Goal: Information Seeking & Learning: Learn about a topic

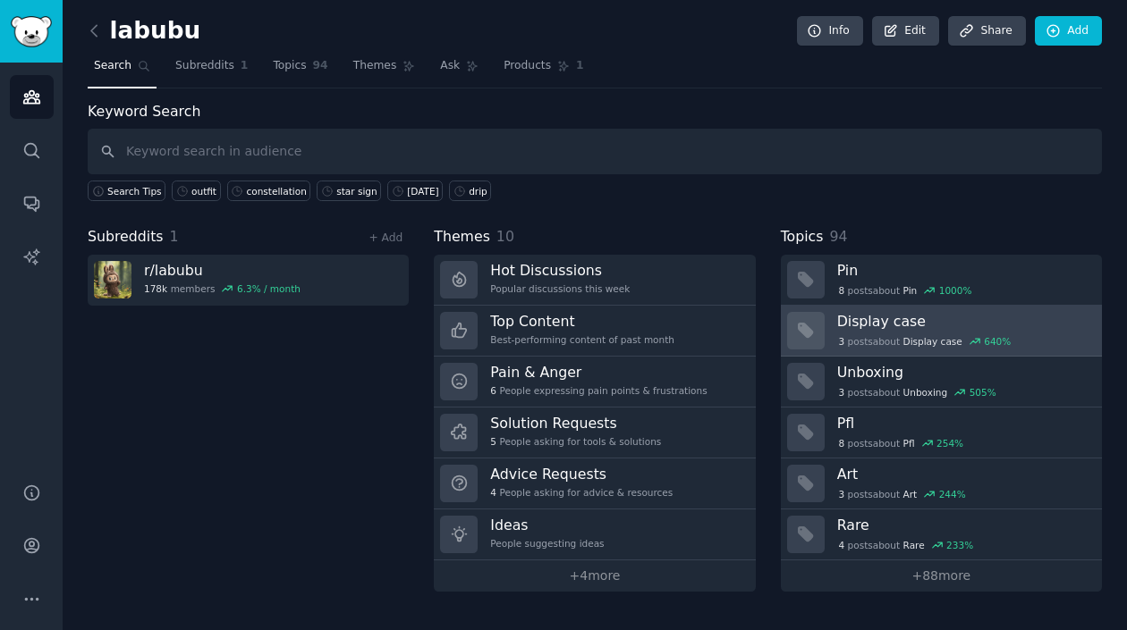
click at [942, 334] on div "3 post s about Display case 640 %" at bounding box center [924, 342] width 175 height 16
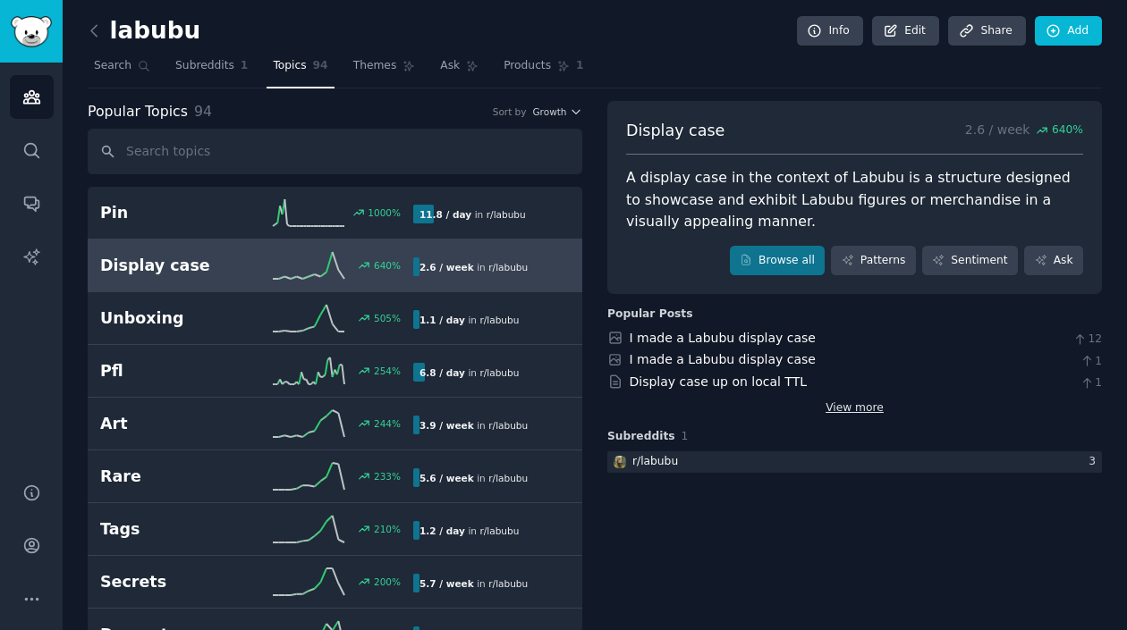
click at [847, 410] on link "View more" at bounding box center [854, 409] width 58 height 16
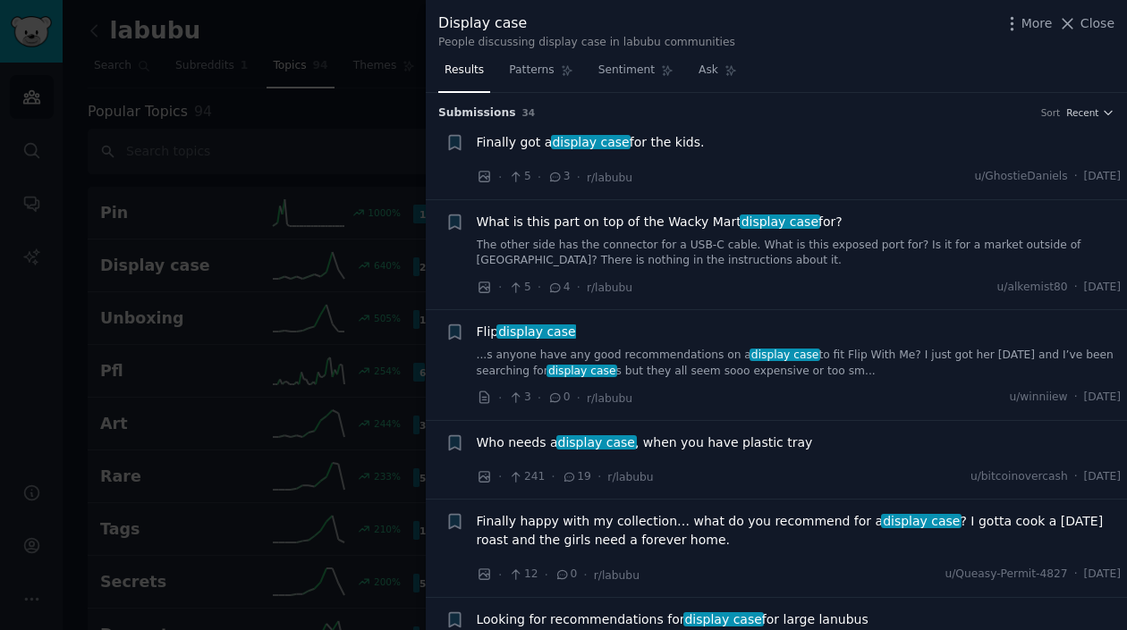
click at [672, 147] on span "Finally got a display case for the kids." at bounding box center [591, 142] width 228 height 19
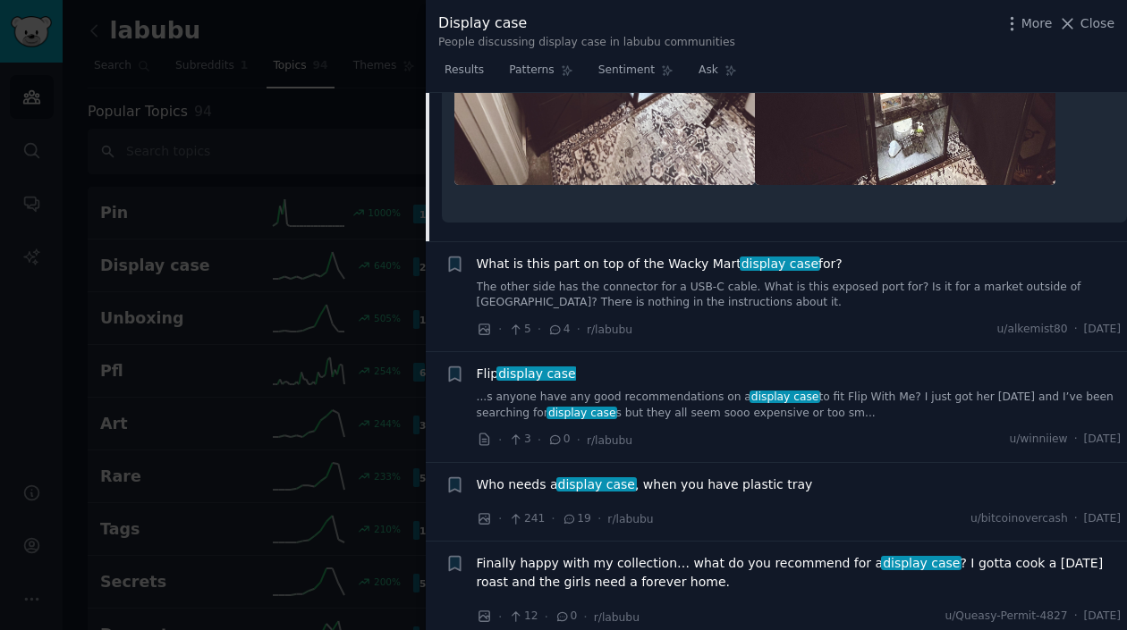
scroll to position [564, 0]
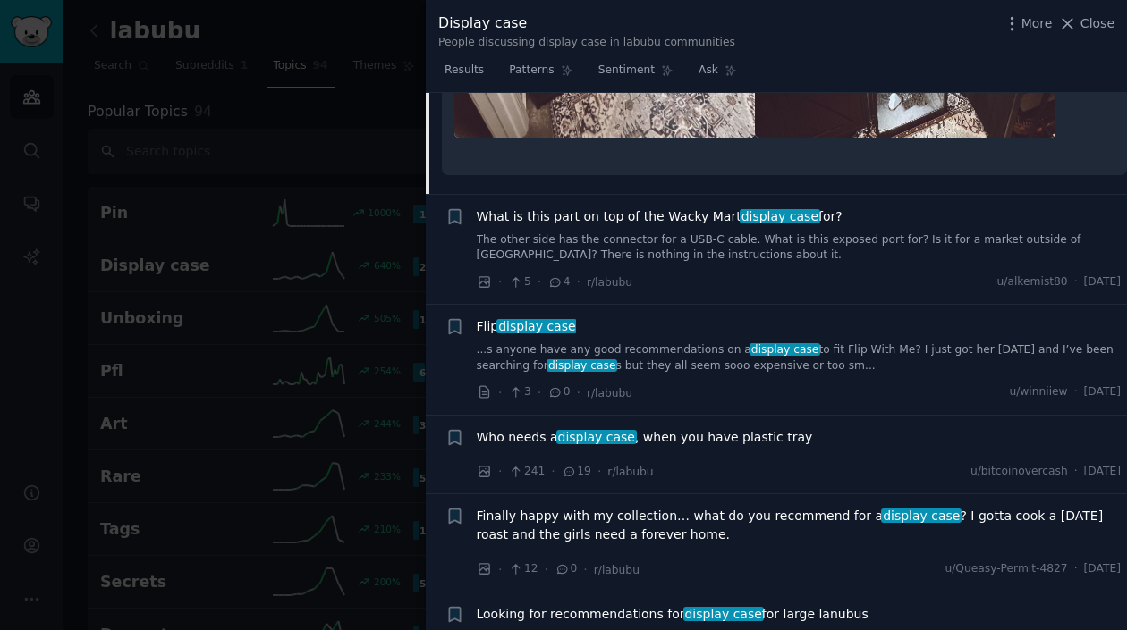
click at [627, 266] on div "What is this part on top of the Wacky Mart display case for? The other side has…" at bounding box center [799, 249] width 645 height 85
click at [640, 235] on link "The other side has the connector for a USB-C cable. What is this exposed port f…" at bounding box center [799, 248] width 645 height 31
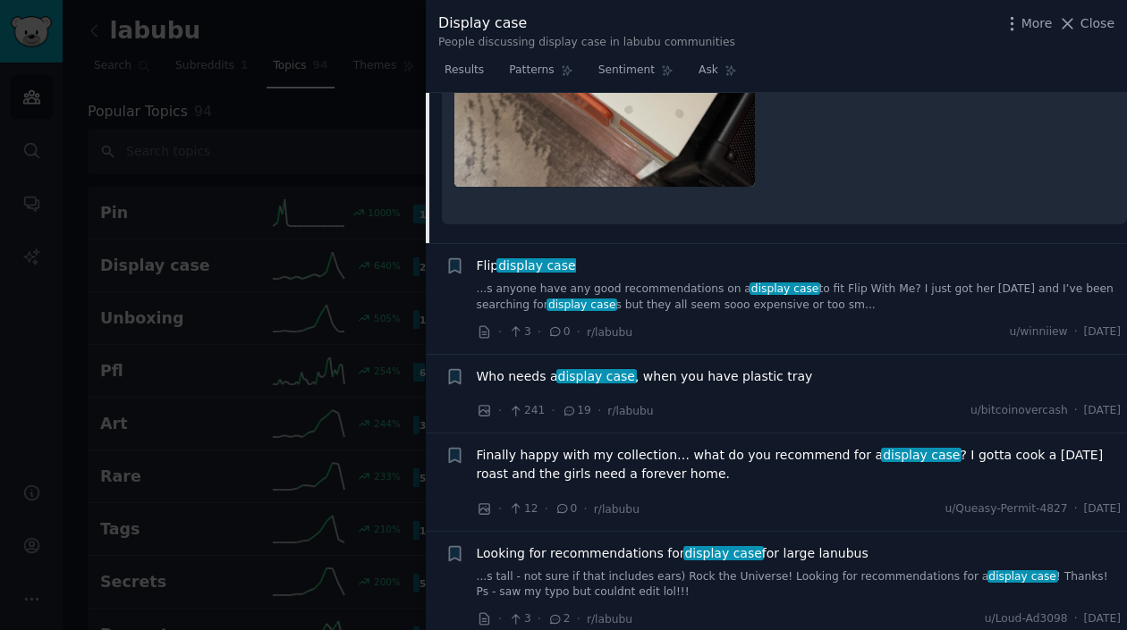
scroll to position [733, 0]
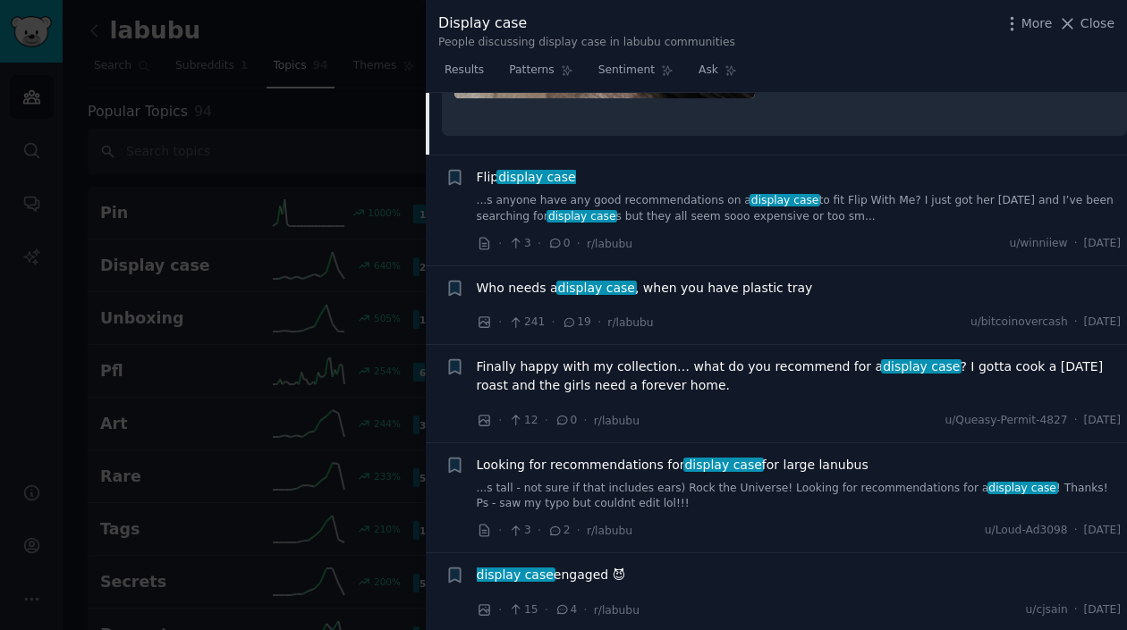
click at [844, 207] on link "...s anyone have any good recommendations on a display case to fit Flip With Me…" at bounding box center [799, 208] width 645 height 31
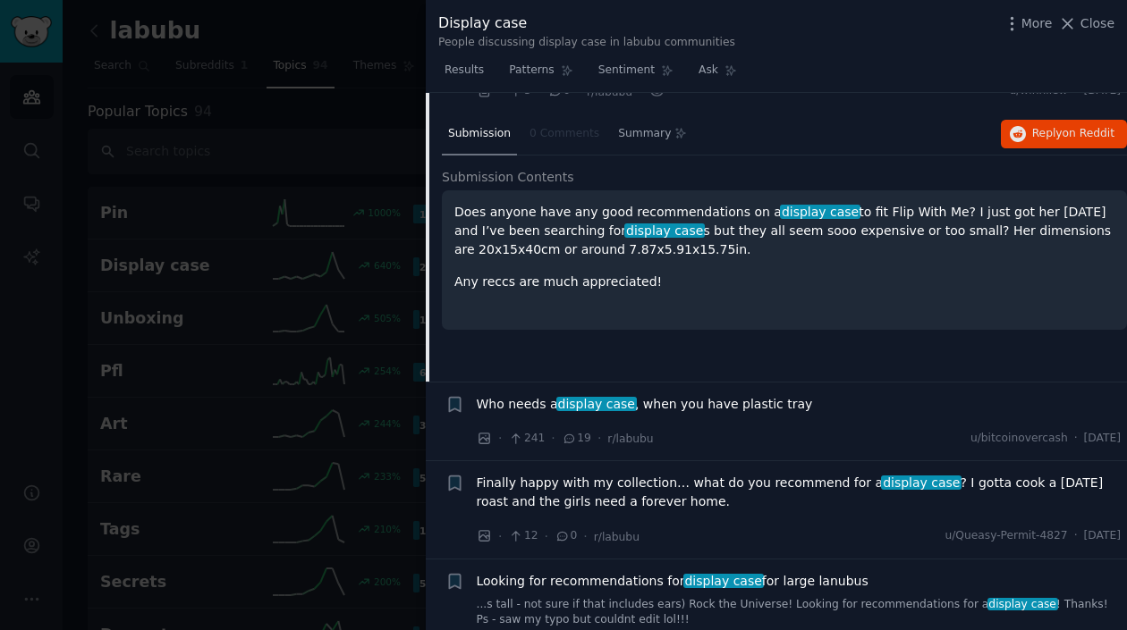
scroll to position [396, 0]
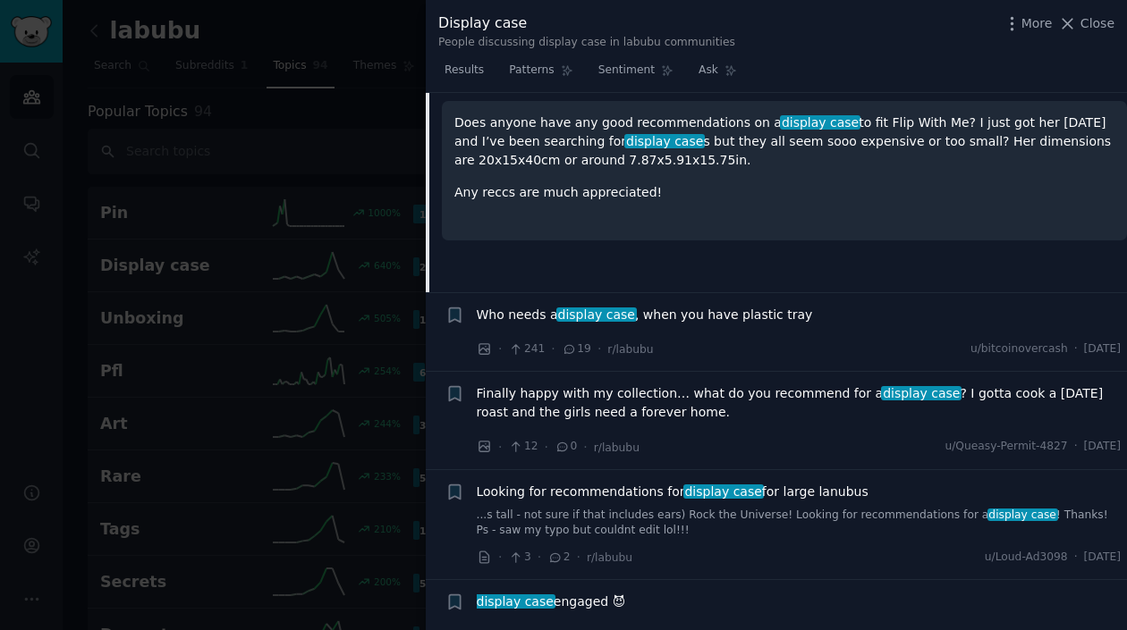
click at [746, 319] on span "Who needs a display case , when you have plastic tray" at bounding box center [645, 315] width 336 height 19
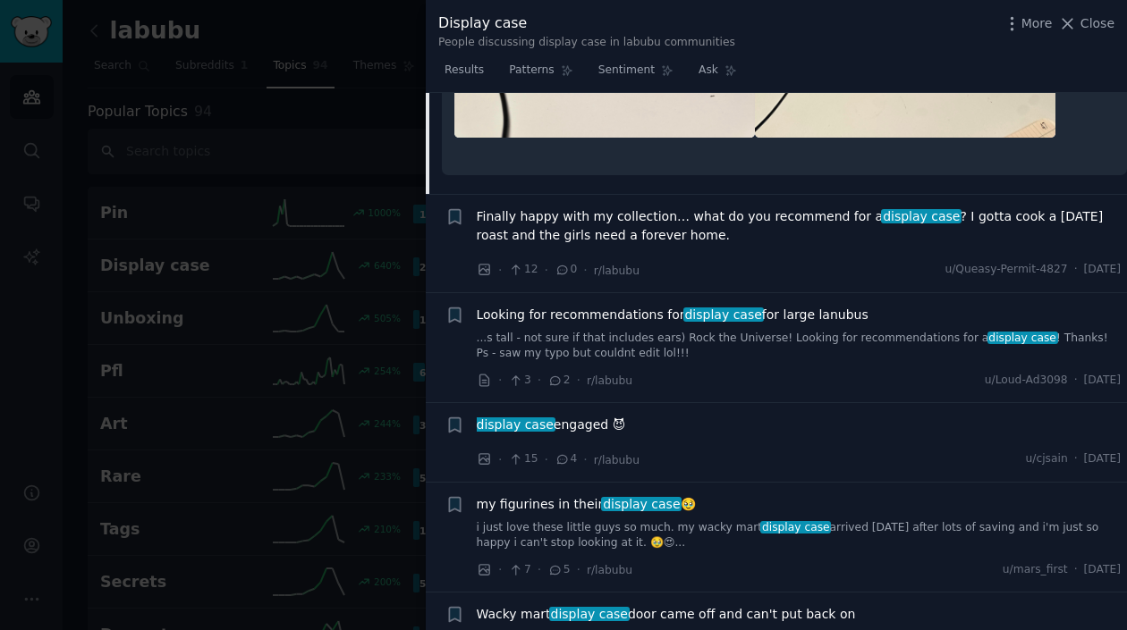
scroll to position [865, 0]
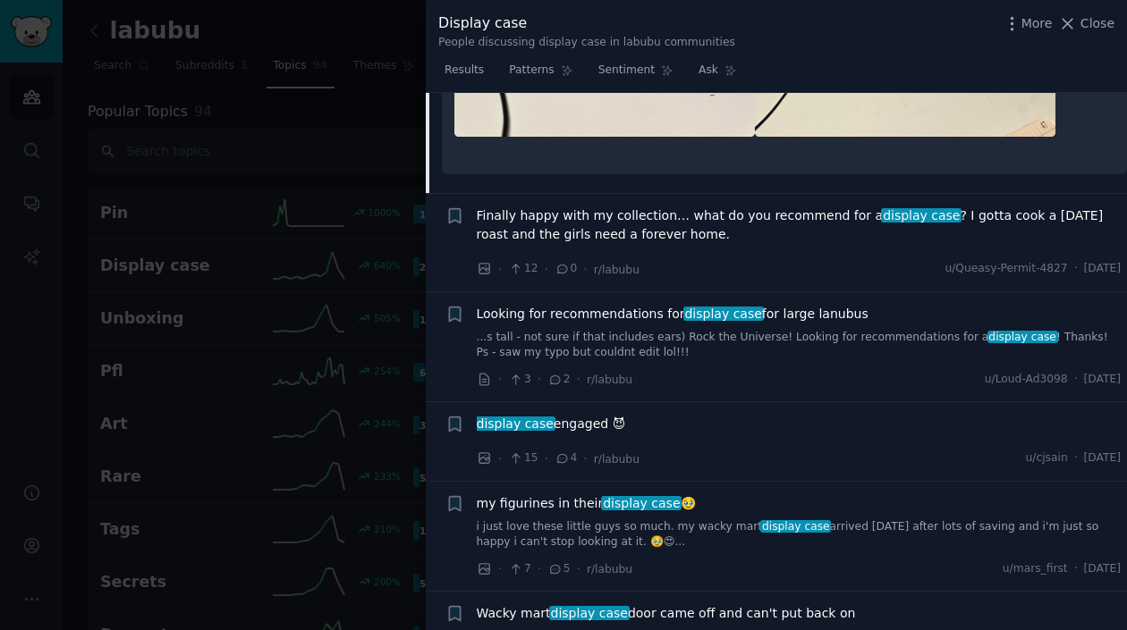
click at [607, 319] on span "Looking for recommendations for display case for large lanubus" at bounding box center [673, 314] width 392 height 19
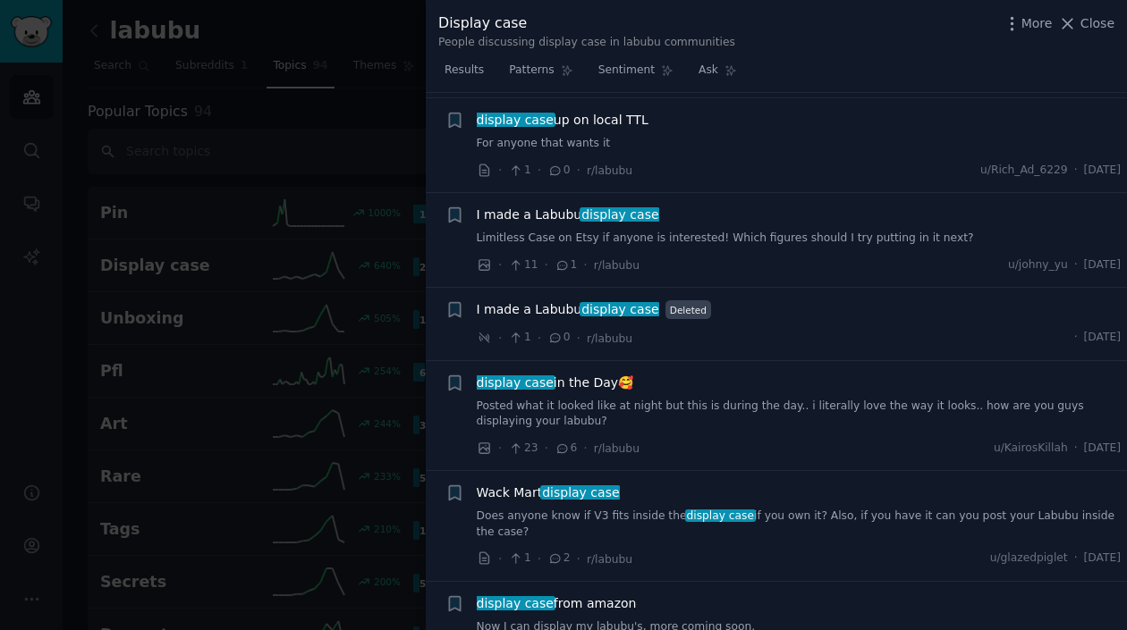
scroll to position [2325, 0]
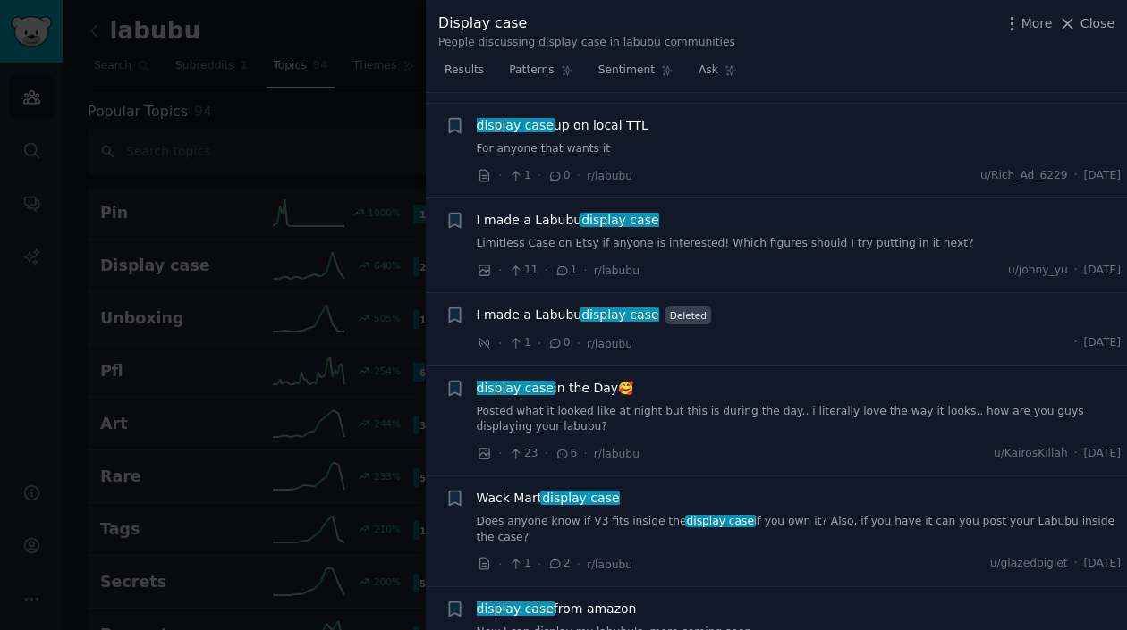
drag, startPoint x: 1094, startPoint y: 17, endPoint x: 1081, endPoint y: 21, distance: 13.0
click at [1094, 17] on span "Close" at bounding box center [1097, 23] width 34 height 19
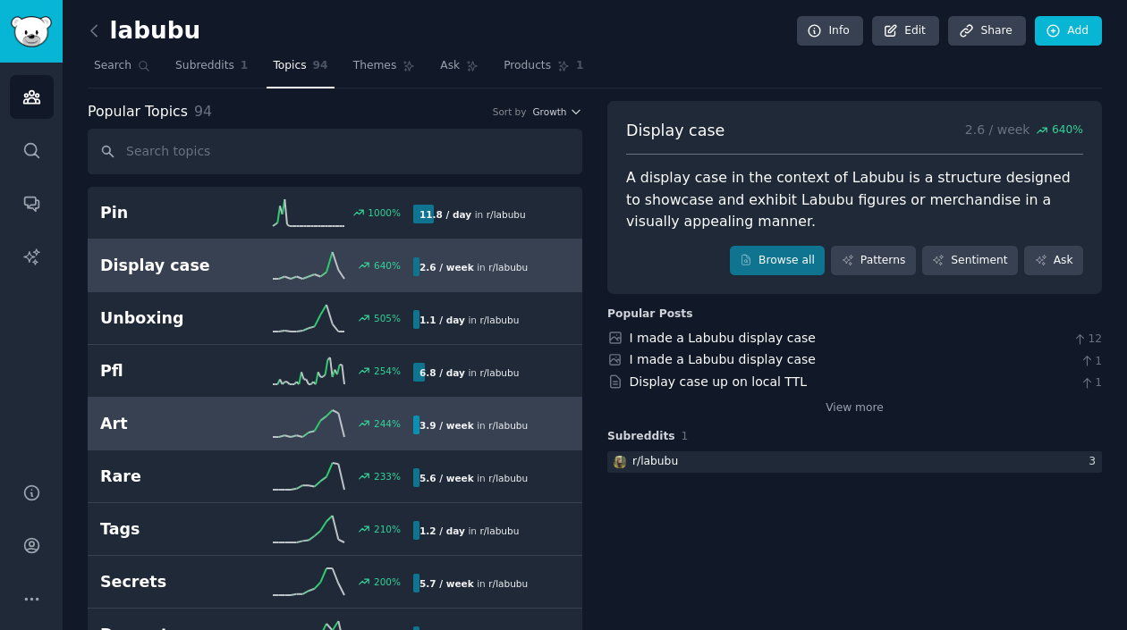
click at [185, 425] on h2 "Art" at bounding box center [178, 424] width 157 height 22
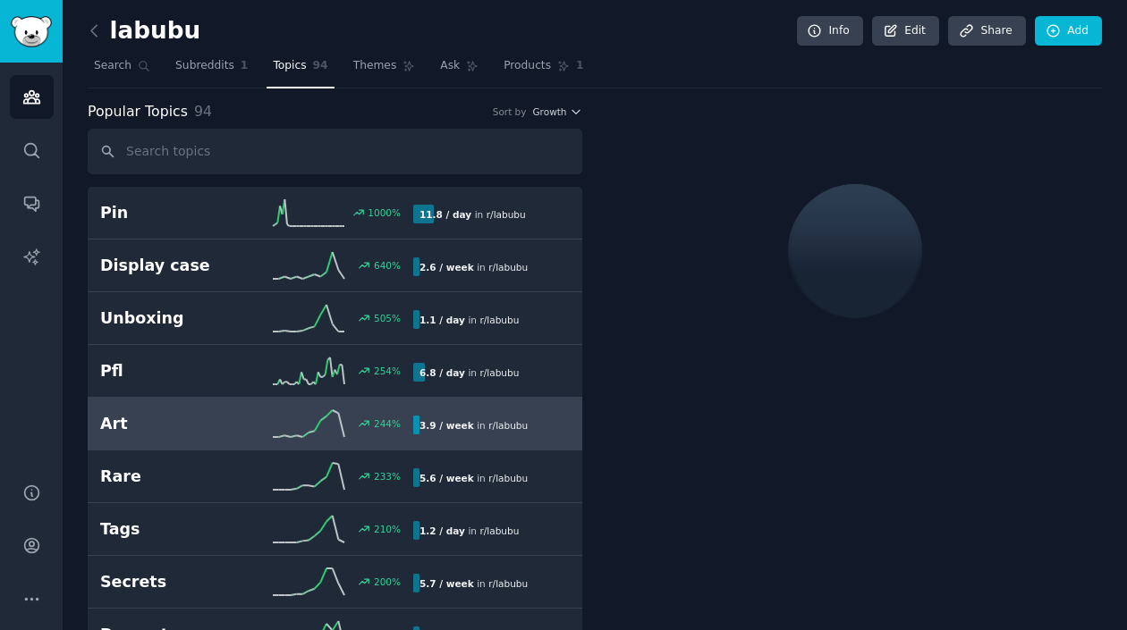
click at [202, 425] on h2 "Art" at bounding box center [178, 424] width 157 height 22
click at [38, 252] on icon "Sidebar" at bounding box center [30, 256] width 15 height 15
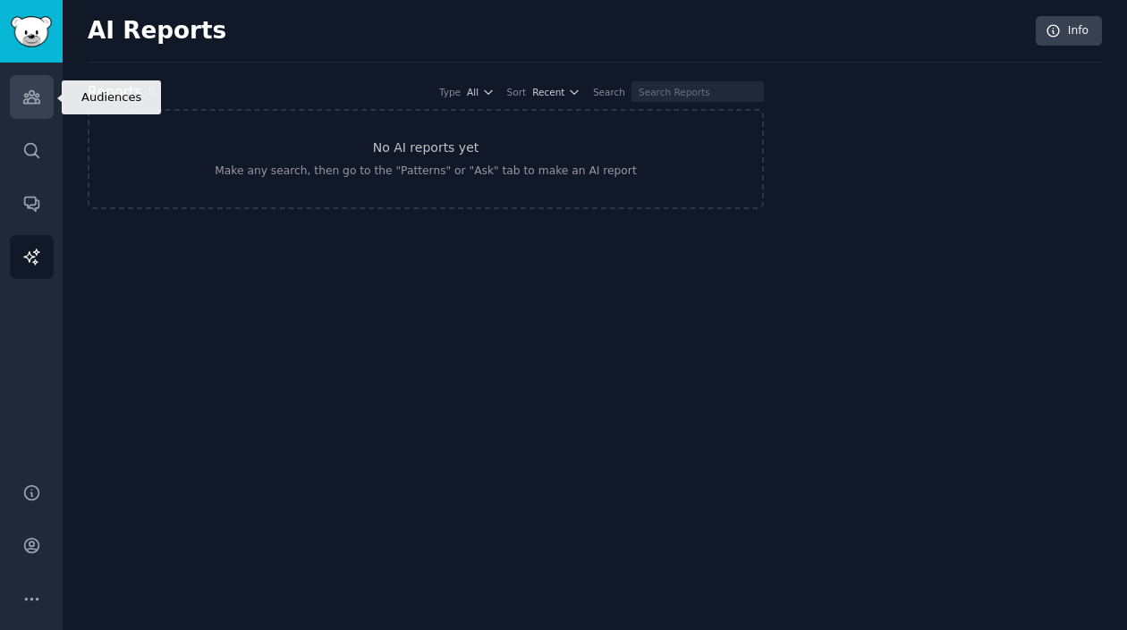
click at [34, 96] on icon "Sidebar" at bounding box center [31, 97] width 19 height 19
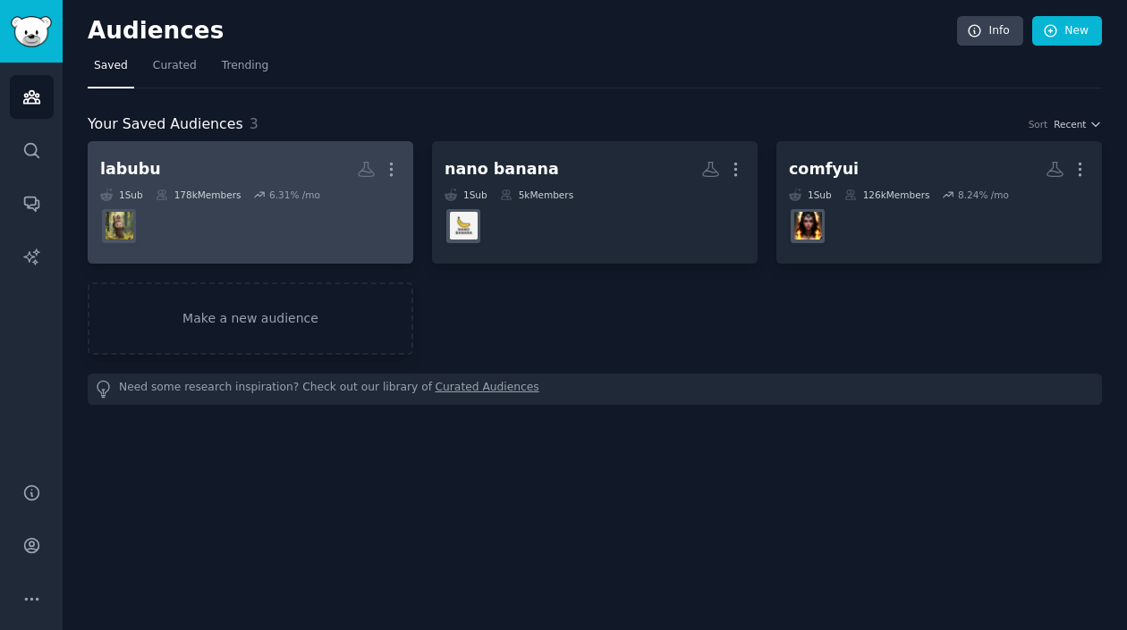
click at [205, 176] on h2 "labubu More" at bounding box center [250, 169] width 300 height 31
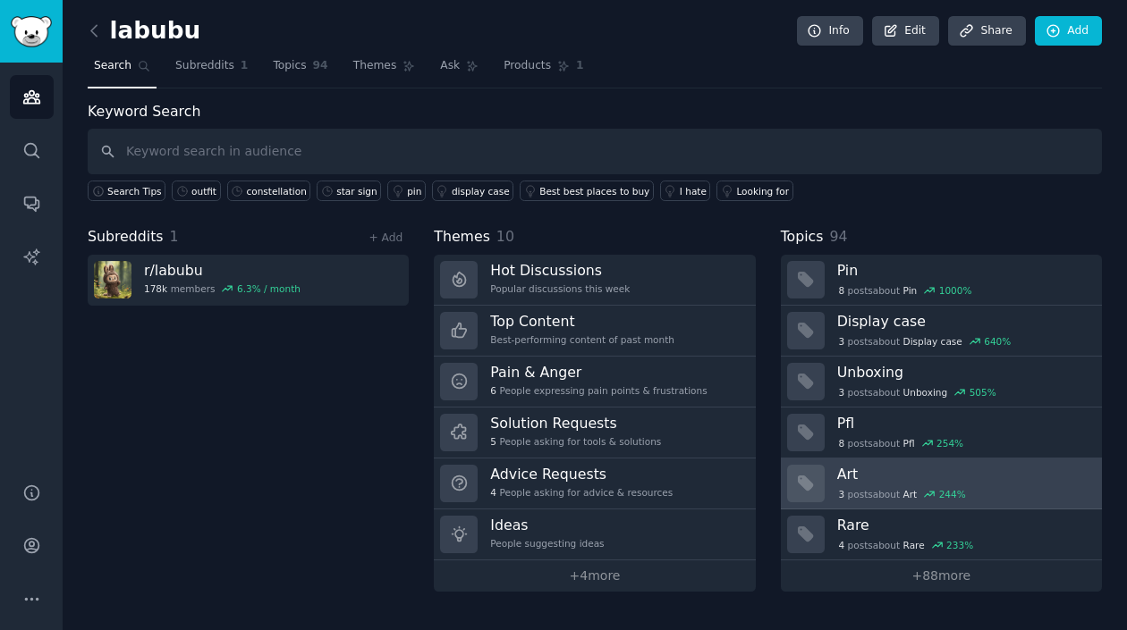
click at [897, 486] on div "3 post s about Art 244 %" at bounding box center [963, 493] width 252 height 19
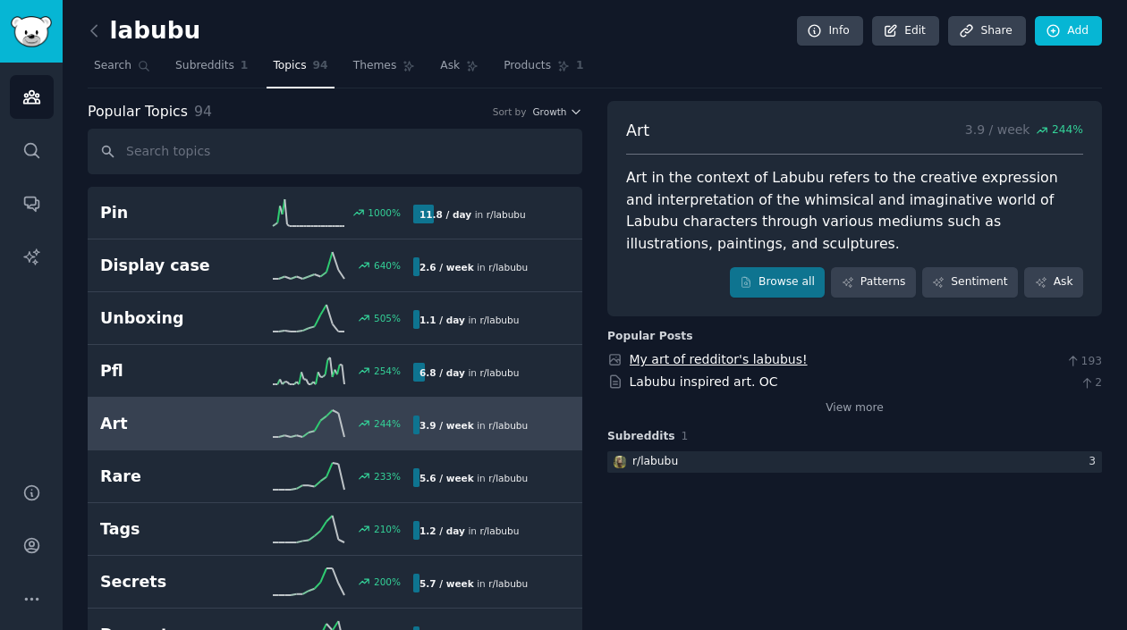
click at [768, 361] on link "My art of redditor's labubus!" at bounding box center [719, 359] width 178 height 14
click at [738, 358] on link "My art of redditor's labubus!" at bounding box center [719, 359] width 178 height 14
